Goal: Task Accomplishment & Management: Use online tool/utility

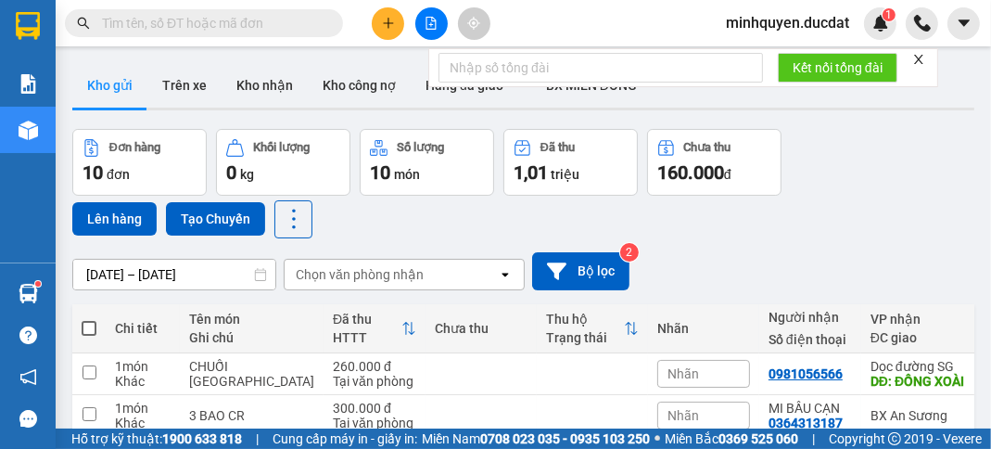
scroll to position [148, 0]
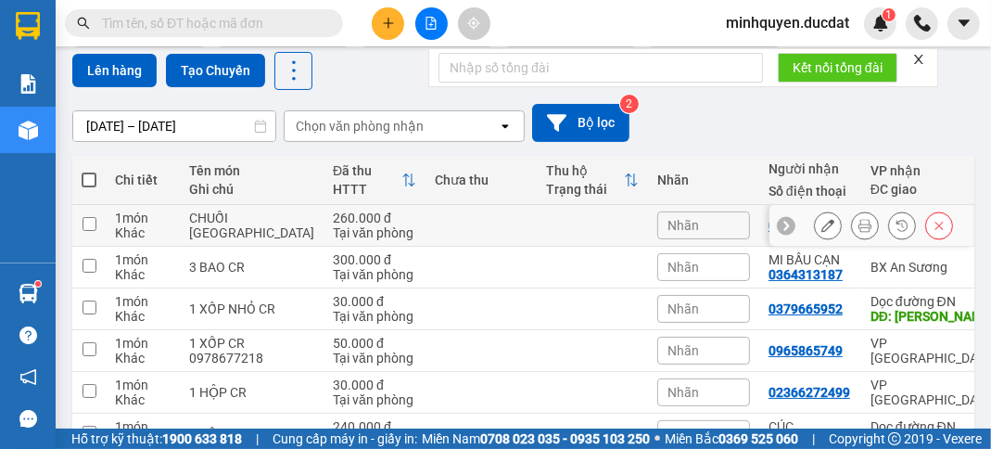
click at [122, 231] on div "Khác" at bounding box center [143, 232] width 56 height 15
checkbox input "true"
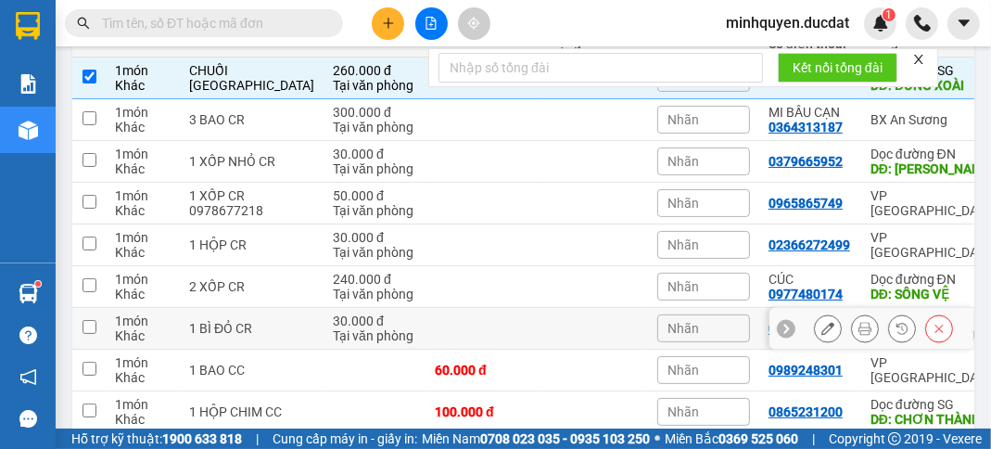
scroll to position [426, 0]
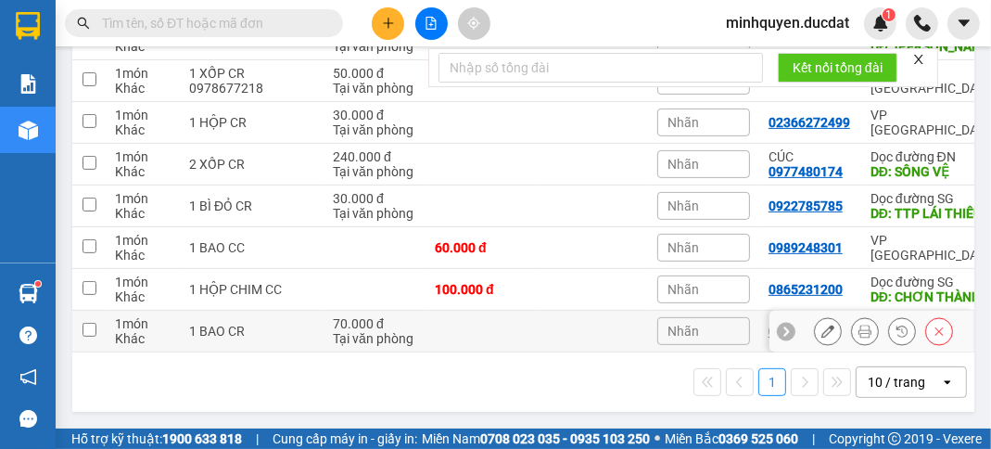
click at [358, 331] on div "Tại văn phòng" at bounding box center [374, 338] width 83 height 15
checkbox input "true"
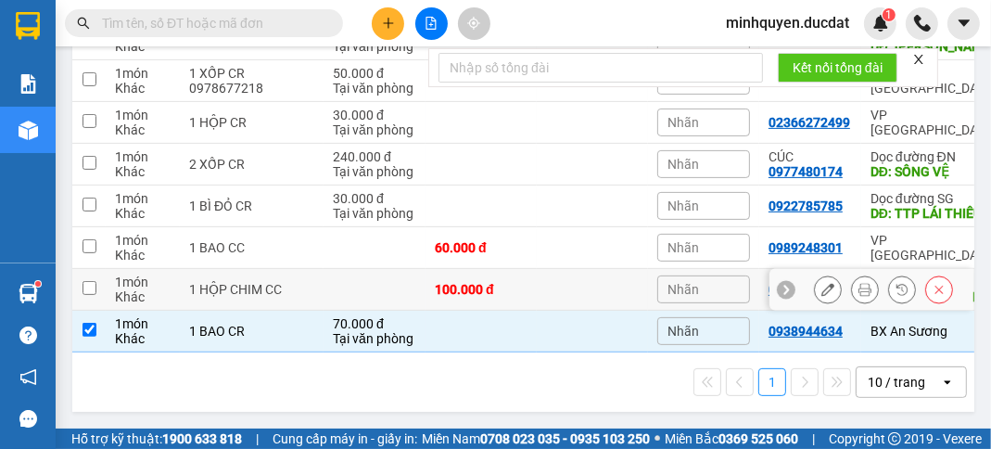
click at [122, 275] on div "1 món" at bounding box center [143, 281] width 56 height 15
checkbox input "true"
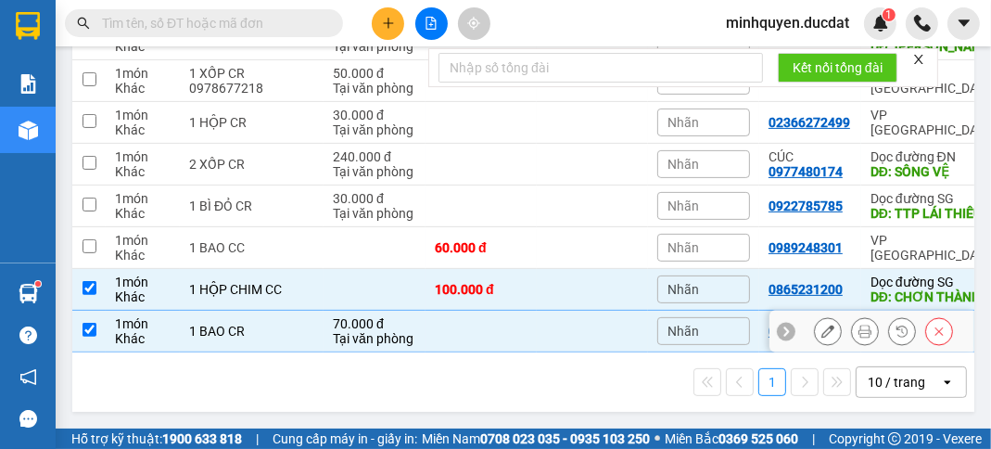
scroll to position [352, 0]
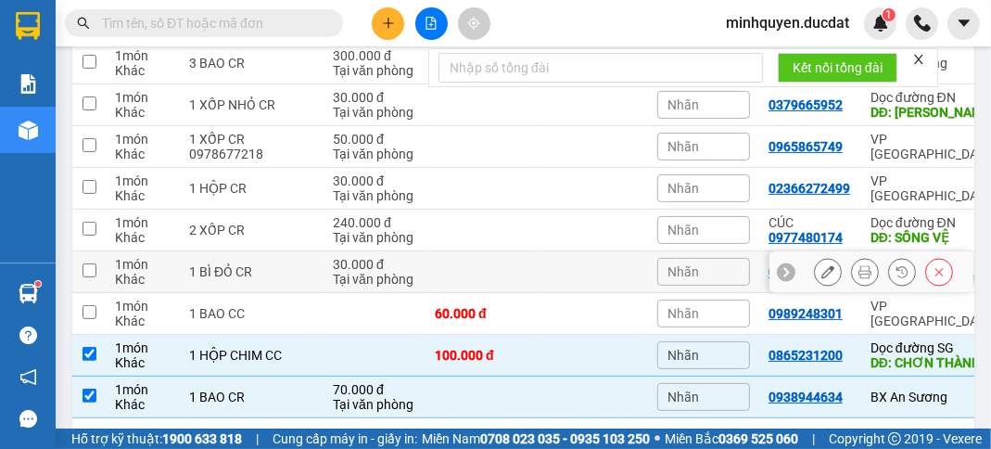
click at [333, 281] on div "Tại văn phòng" at bounding box center [374, 279] width 83 height 15
checkbox input "true"
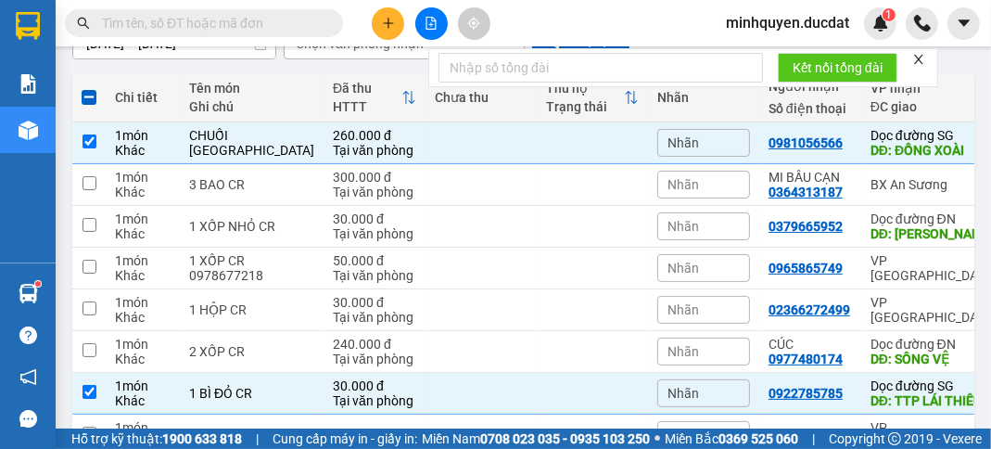
scroll to position [205, 0]
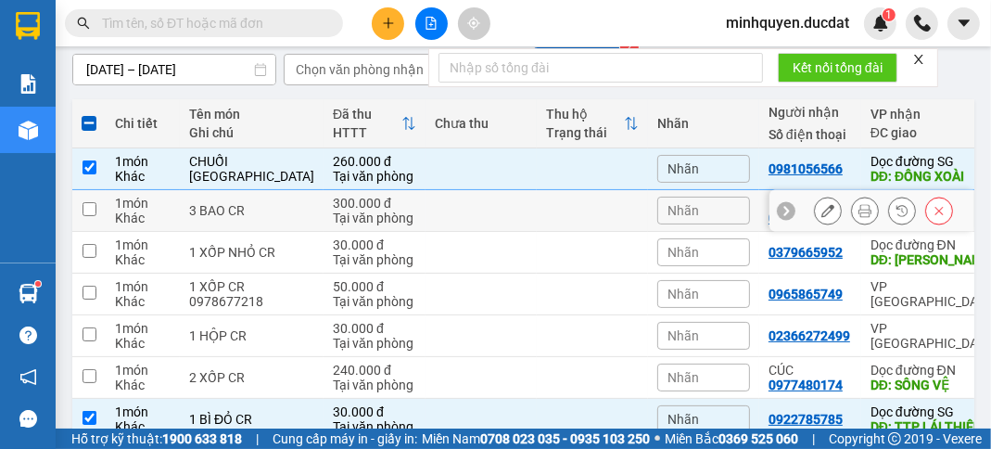
click at [333, 202] on div "300.000 đ" at bounding box center [374, 203] width 83 height 15
checkbox input "true"
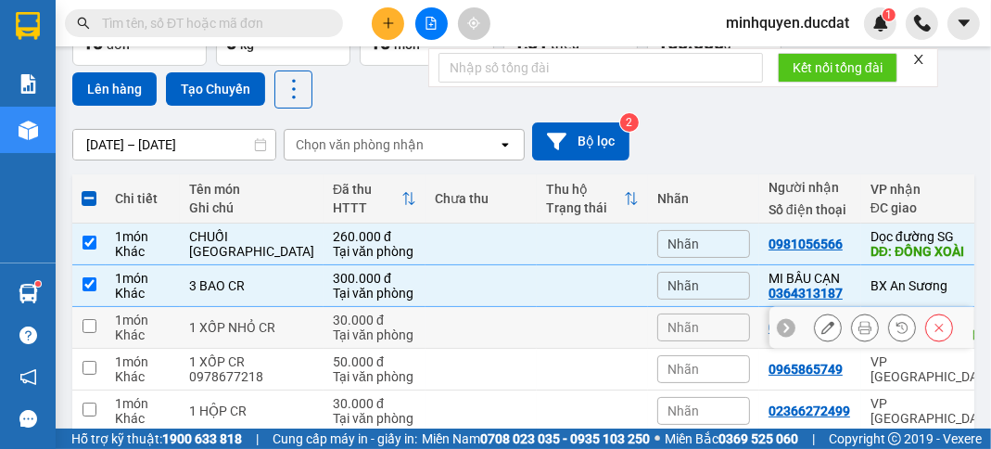
scroll to position [0, 0]
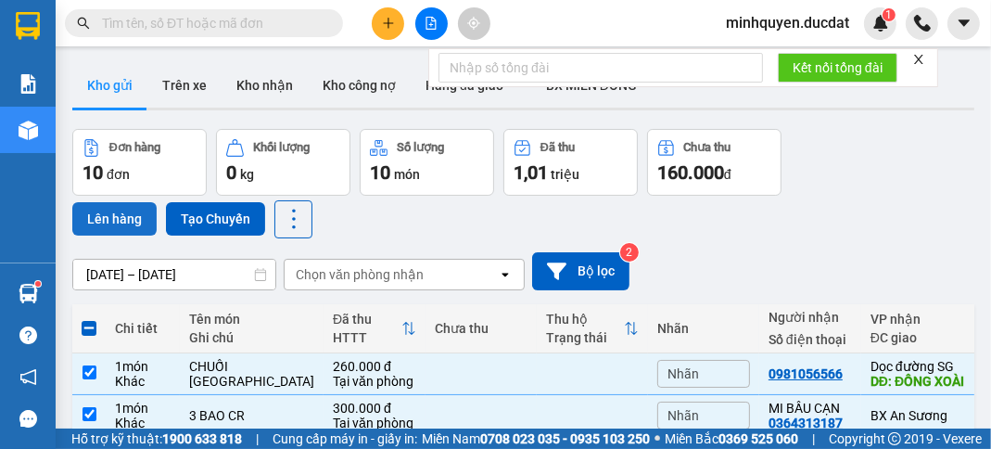
click at [133, 215] on button "Lên hàng" at bounding box center [114, 218] width 84 height 33
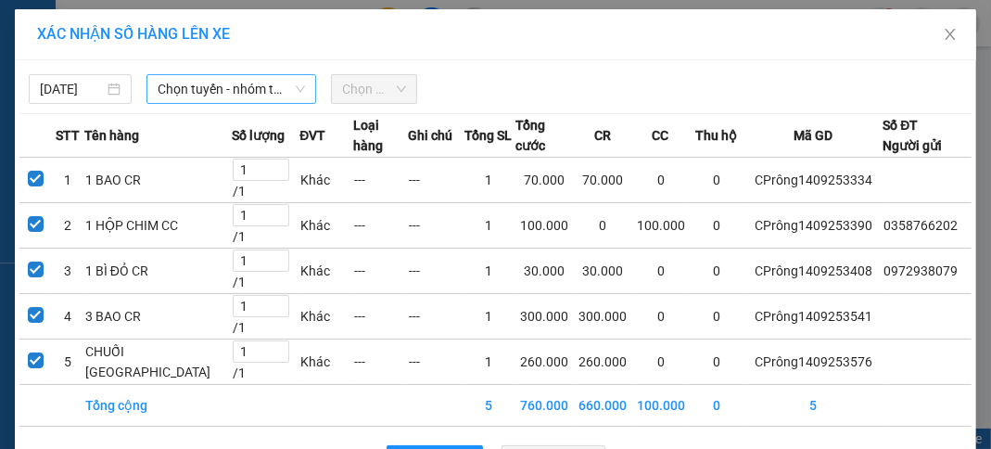
click at [252, 92] on span "Chọn tuyến - nhóm tuyến" at bounding box center [231, 89] width 147 height 28
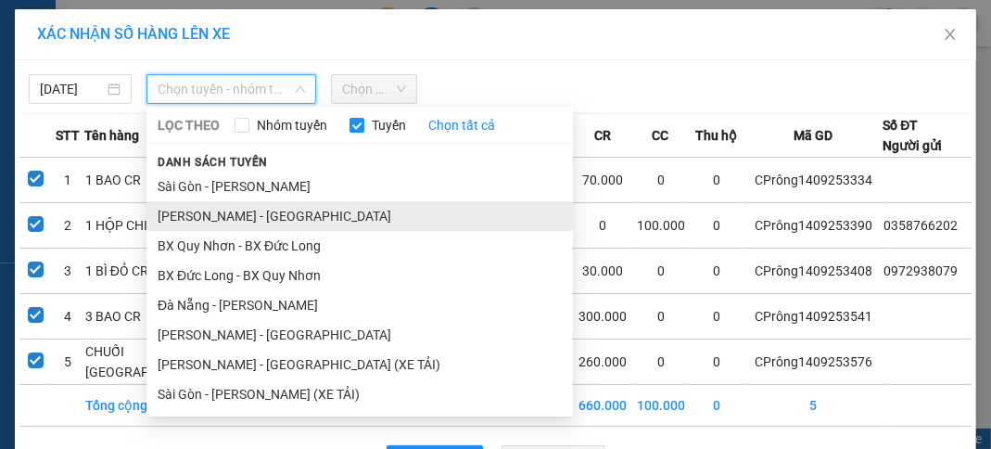
click at [240, 206] on li "[PERSON_NAME] - [GEOGRAPHIC_DATA]" at bounding box center [359, 216] width 426 height 30
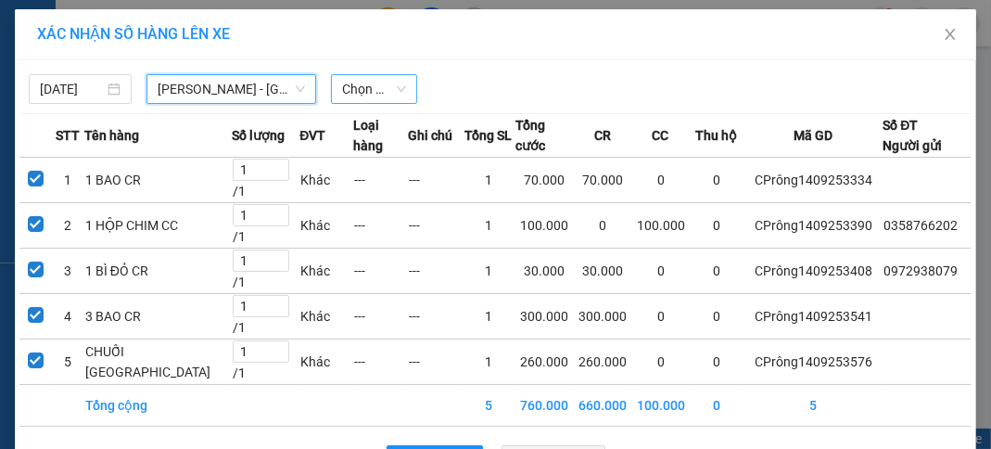
click at [391, 93] on span "Chọn chuyến" at bounding box center [374, 89] width 64 height 28
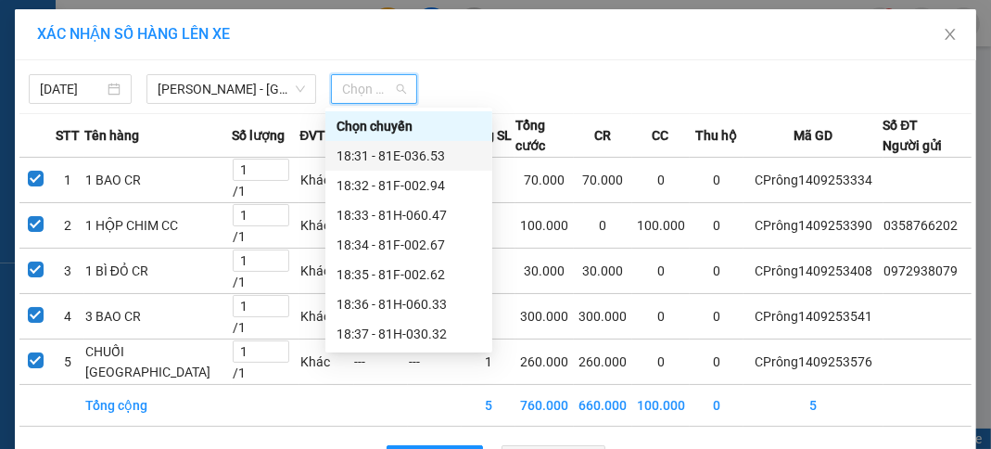
click at [396, 152] on div "18:31 - 81E-036.53" at bounding box center [408, 156] width 145 height 20
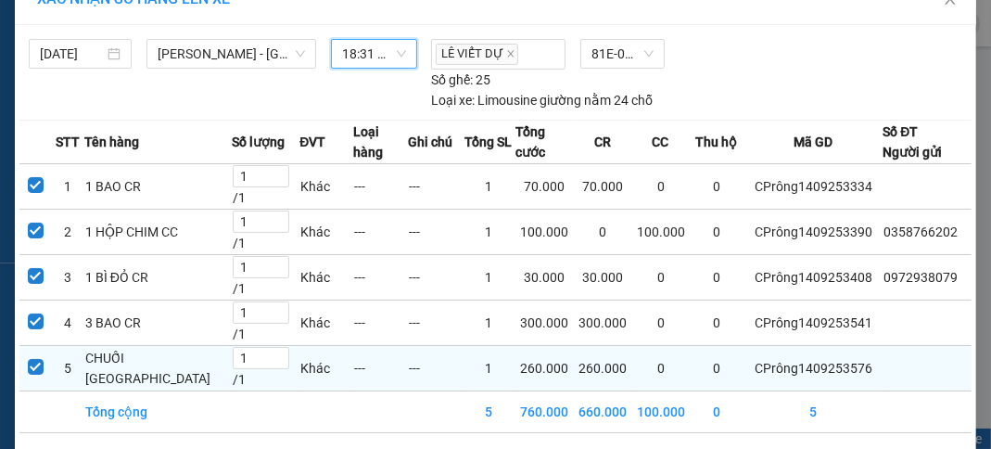
scroll to position [119, 0]
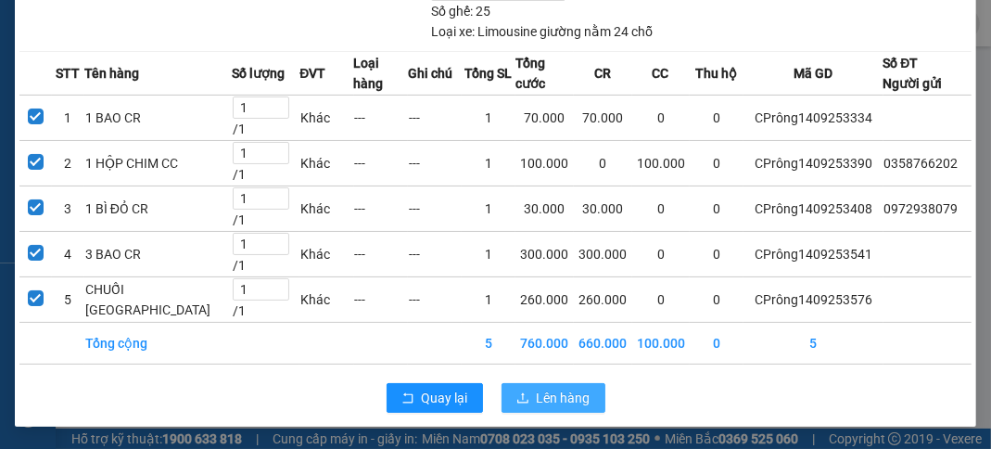
click at [552, 392] on span "Lên hàng" at bounding box center [564, 397] width 54 height 20
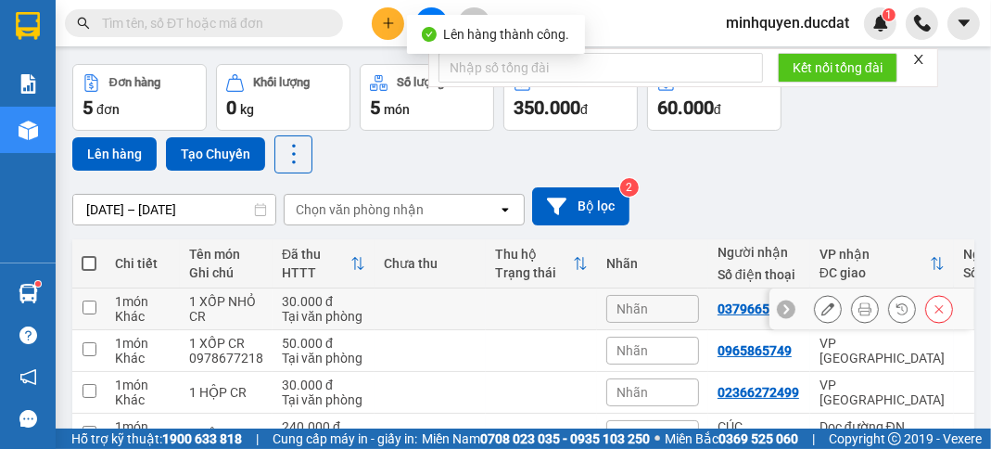
scroll to position [216, 0]
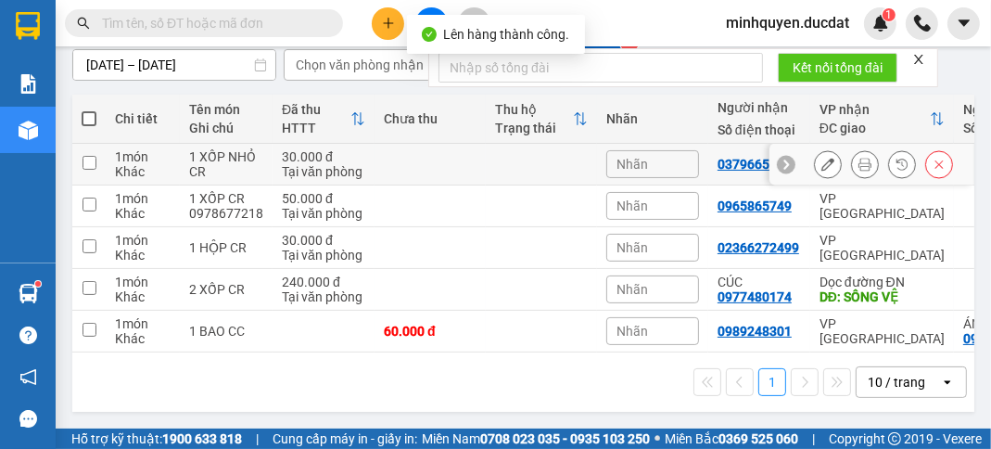
click at [375, 158] on td at bounding box center [430, 165] width 111 height 42
checkbox input "true"
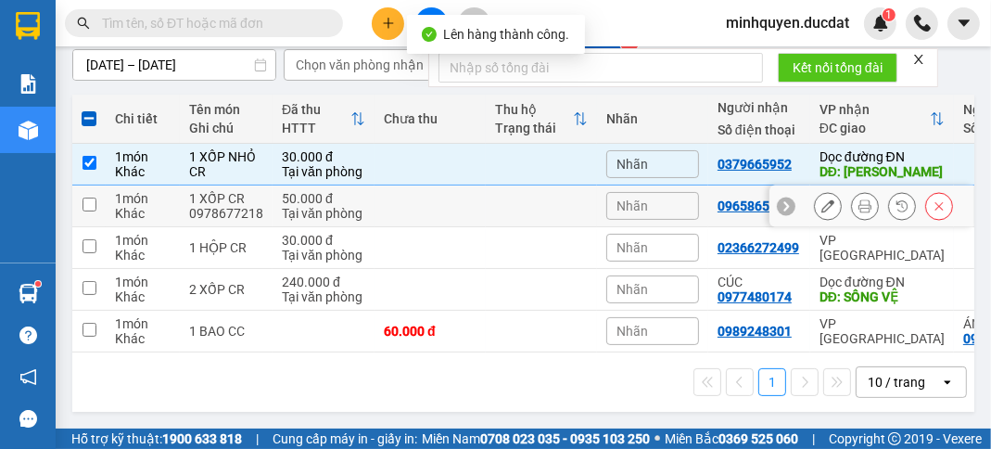
click at [375, 201] on td at bounding box center [430, 206] width 111 height 42
checkbox input "true"
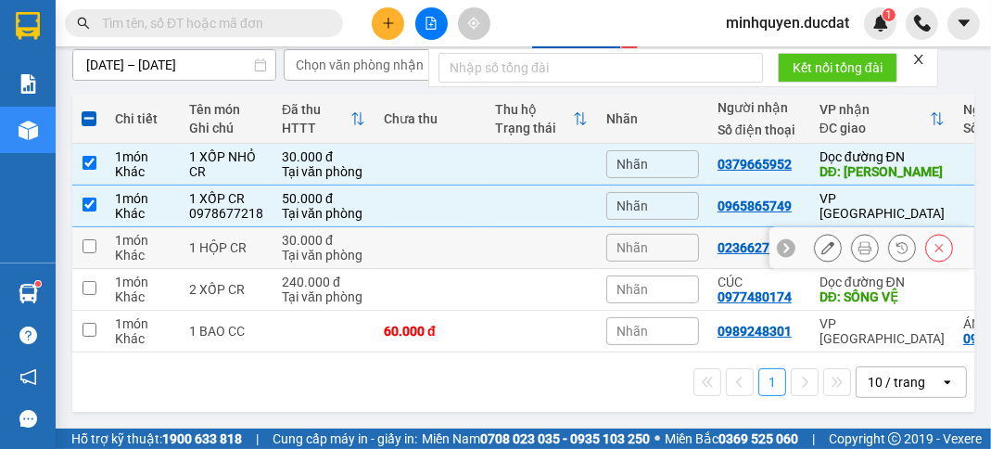
click at [365, 237] on td "30.000 đ Tại văn phòng" at bounding box center [324, 248] width 102 height 42
checkbox input "true"
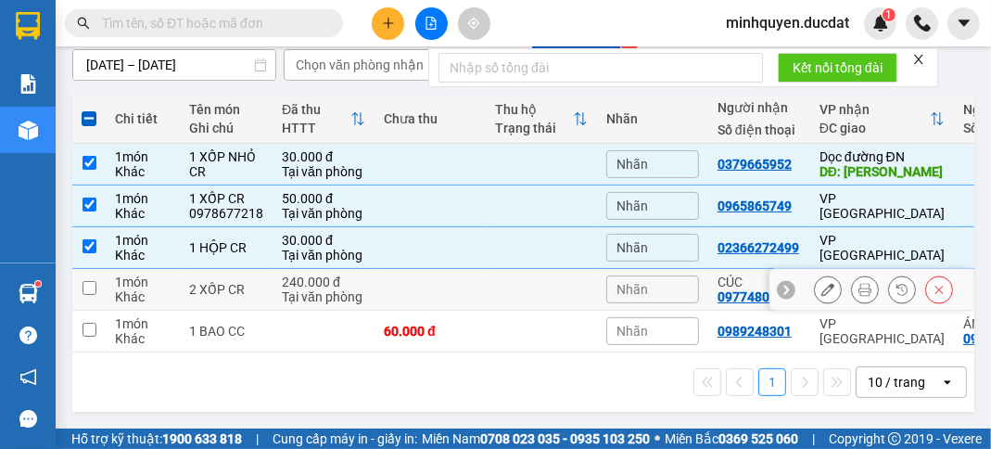
click at [365, 284] on td "240.000 đ Tại văn phòng" at bounding box center [324, 290] width 102 height 42
checkbox input "true"
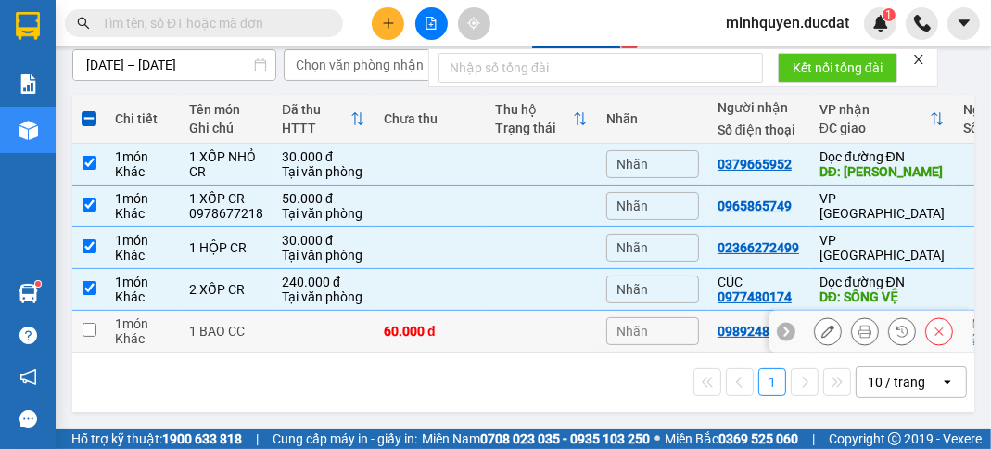
click at [349, 311] on td at bounding box center [324, 332] width 102 height 42
checkbox input "true"
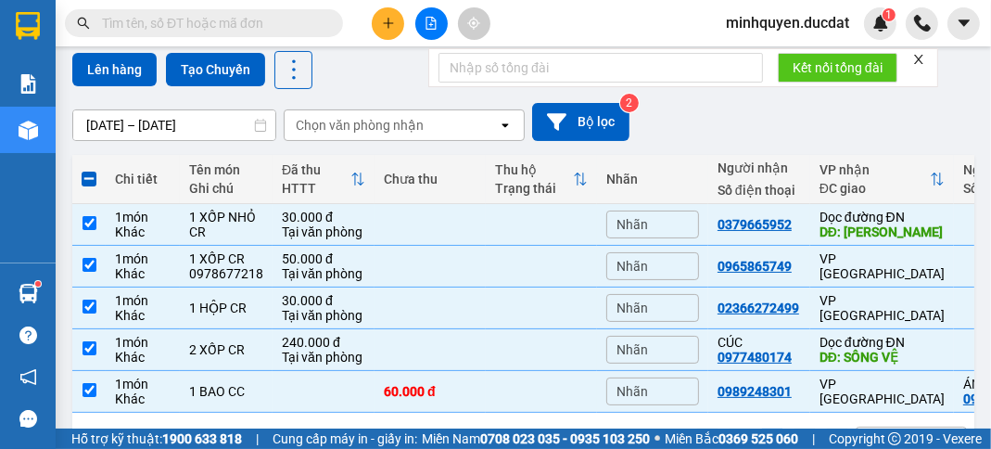
scroll to position [0, 0]
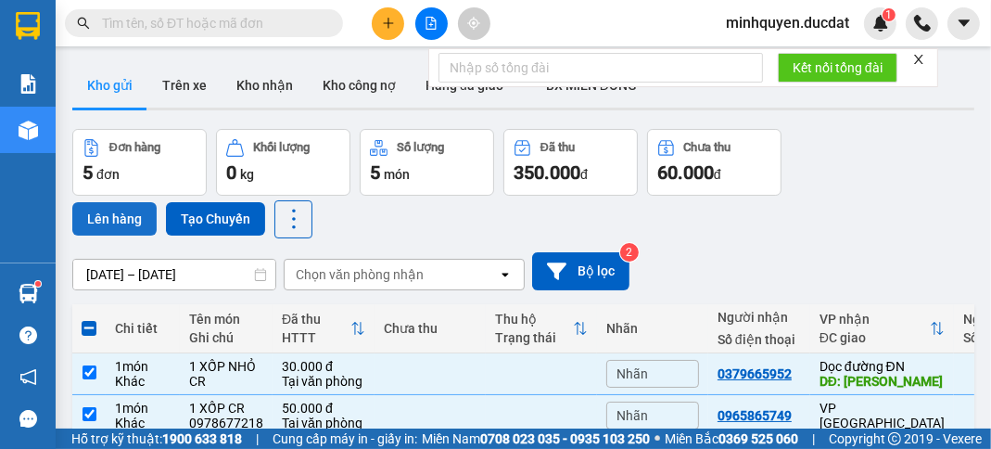
click at [106, 215] on button "Lên hàng" at bounding box center [114, 218] width 84 height 33
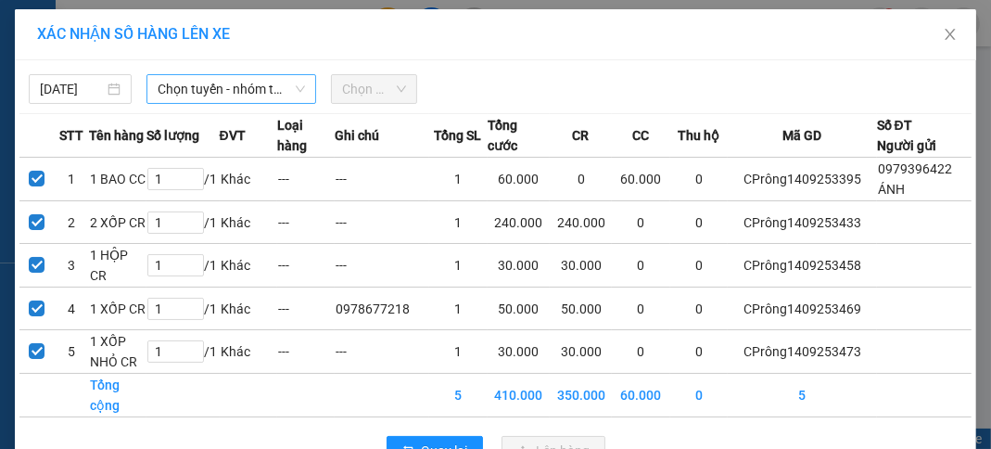
click at [249, 95] on span "Chọn tuyến - nhóm tuyến" at bounding box center [231, 89] width 147 height 28
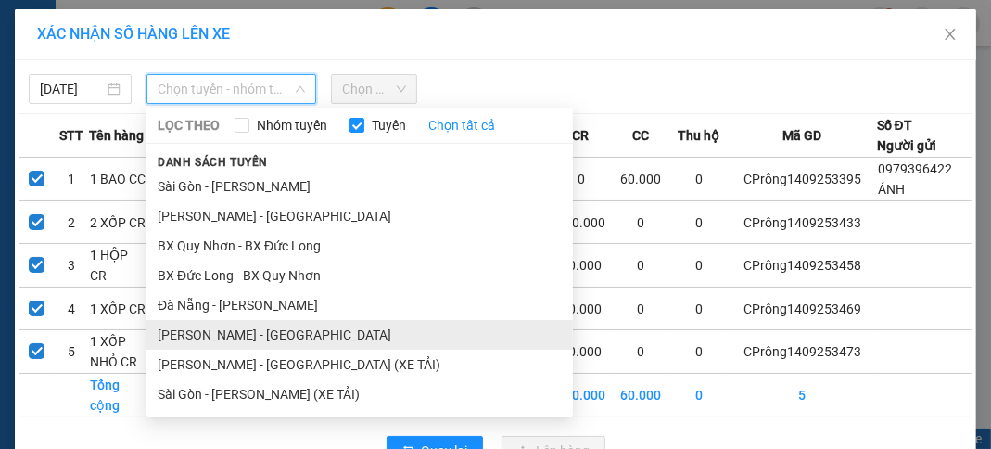
click at [245, 336] on li "[PERSON_NAME] - [GEOGRAPHIC_DATA]" at bounding box center [359, 335] width 426 height 30
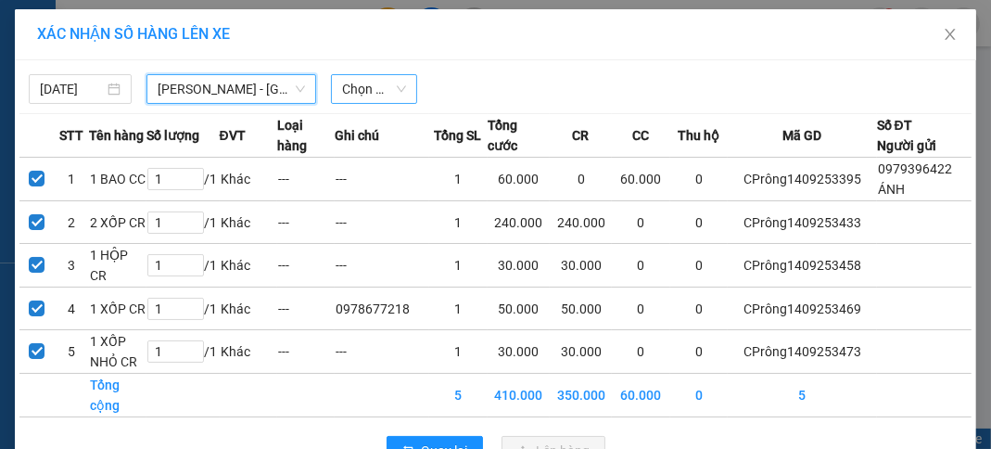
click at [373, 94] on span "Chọn chuyến" at bounding box center [374, 89] width 64 height 28
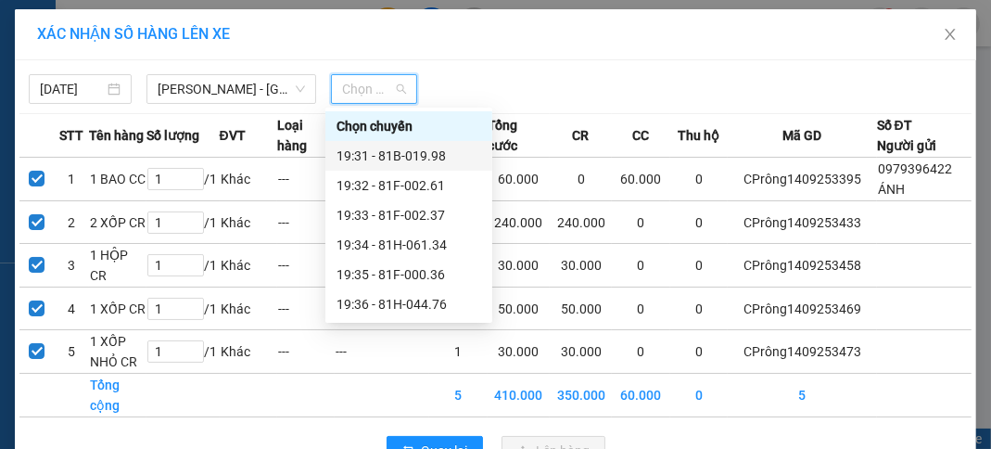
click at [399, 156] on div "19:31 - 81B-019.98" at bounding box center [408, 156] width 145 height 20
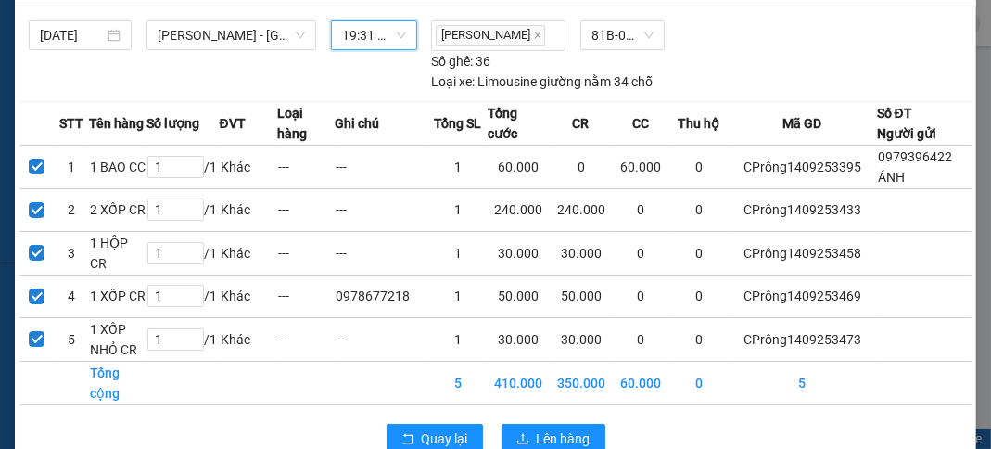
scroll to position [137, 0]
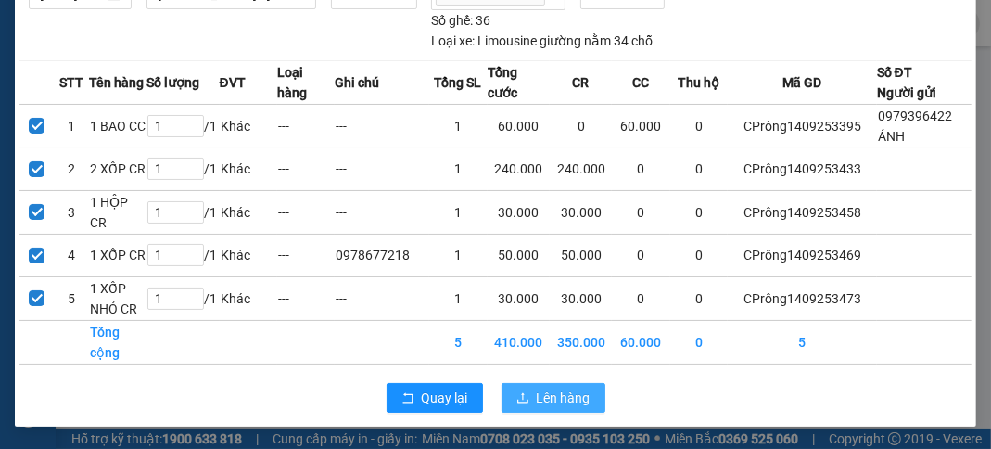
click at [560, 394] on span "Lên hàng" at bounding box center [564, 397] width 54 height 20
